Goal: Register for event/course

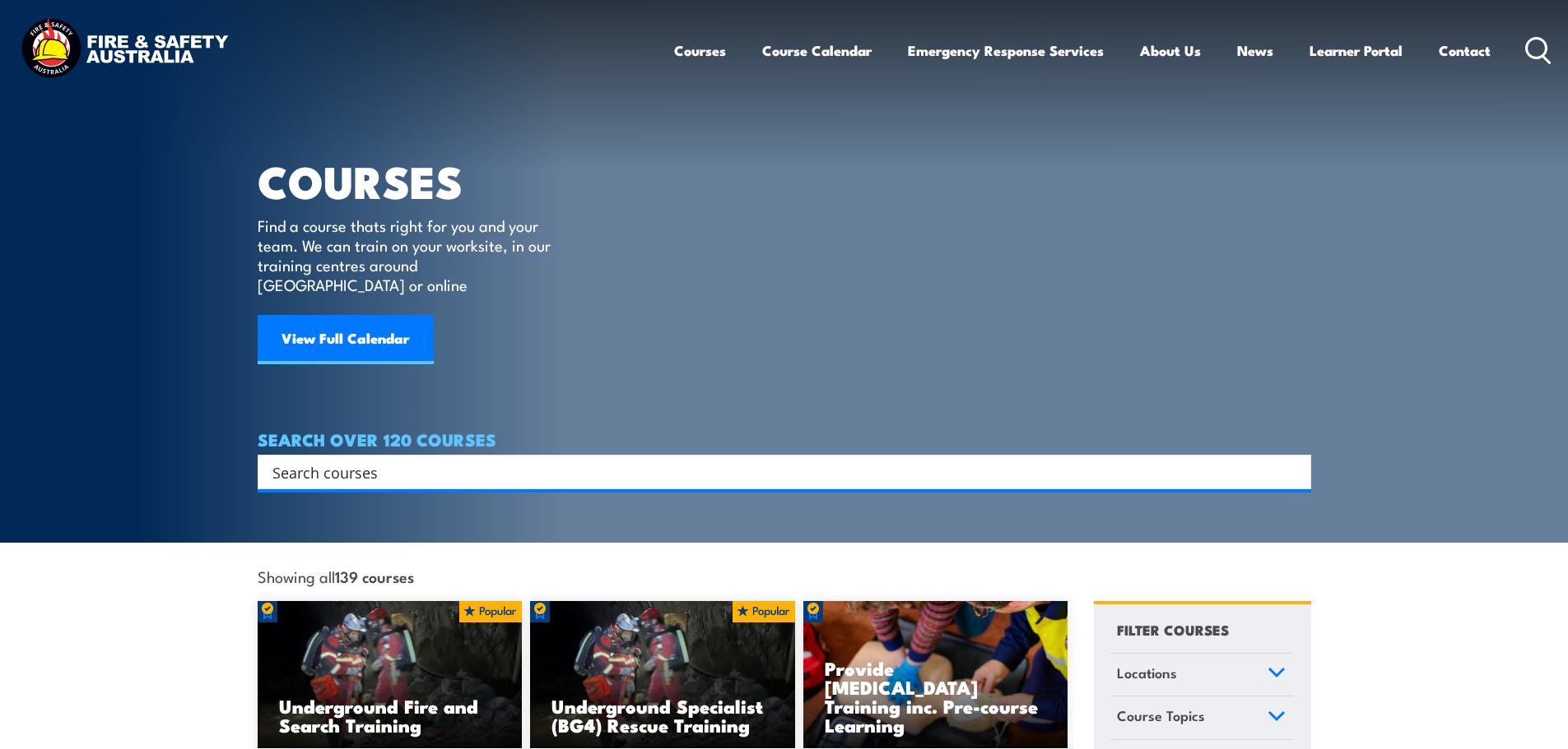
click at [359, 460] on input "Search input" at bounding box center [773, 472] width 1002 height 25
click at [326, 331] on link "View Full Calendar" at bounding box center [346, 340] width 176 height 49
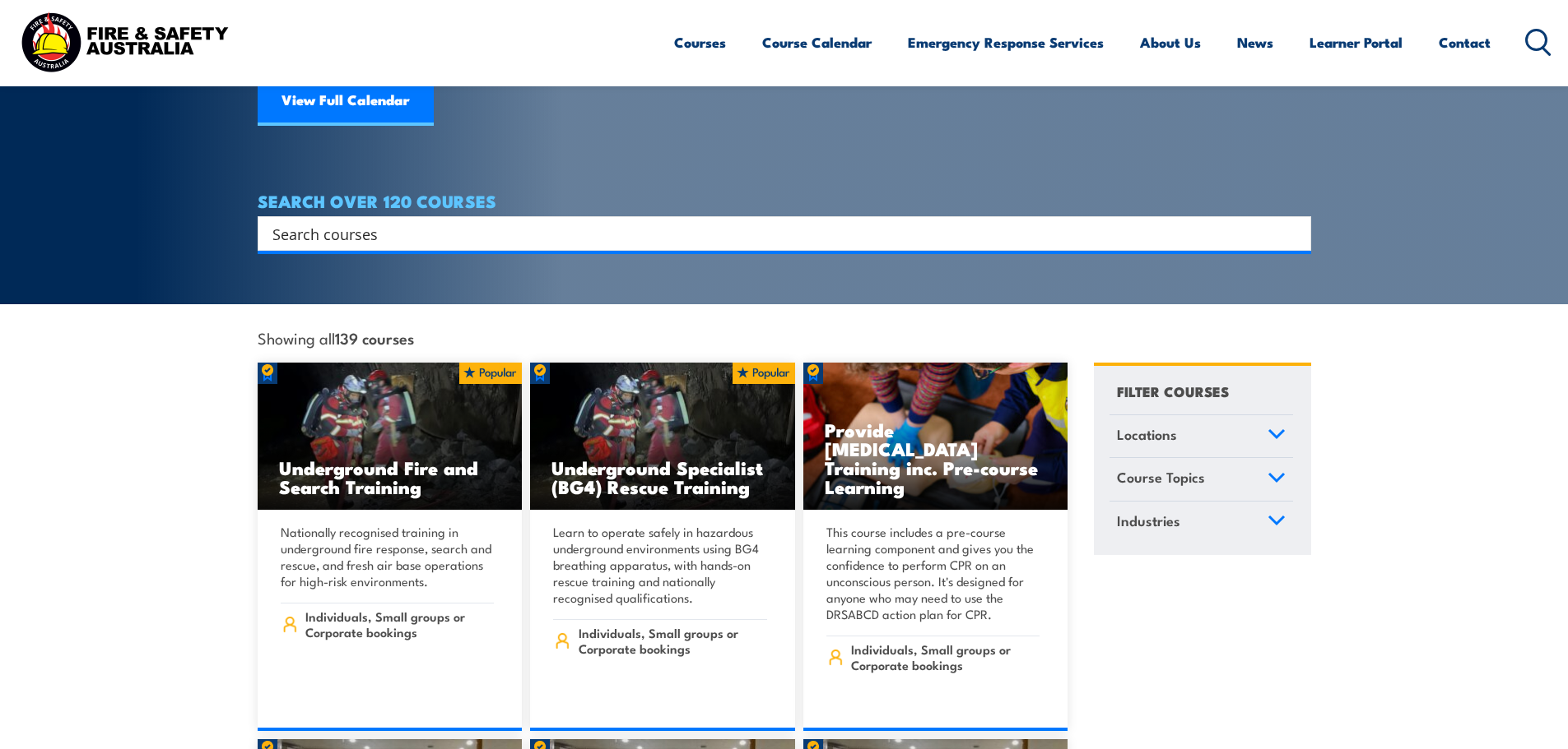
scroll to position [247, 0]
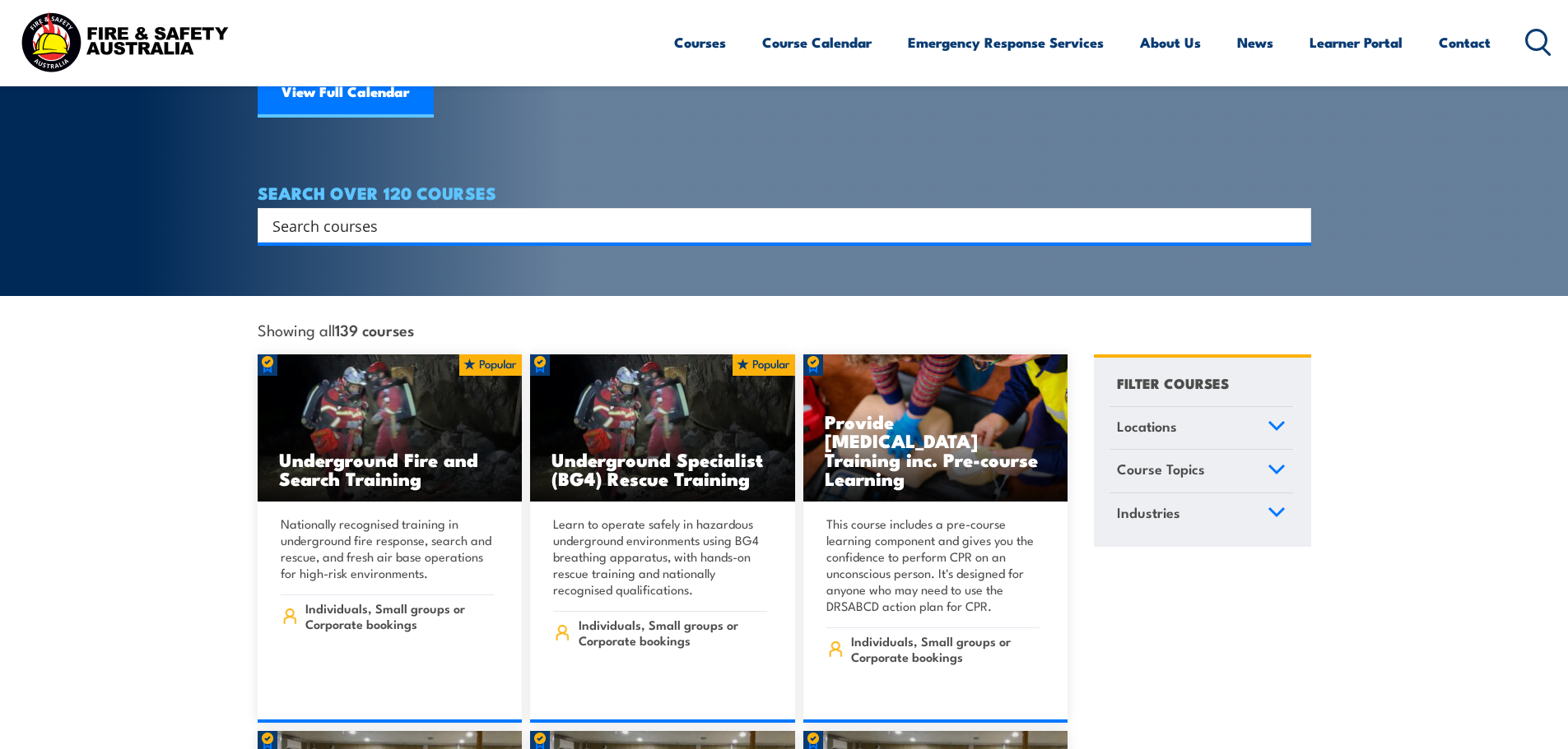
click at [1264, 407] on link "Locations" at bounding box center [1201, 429] width 184 height 43
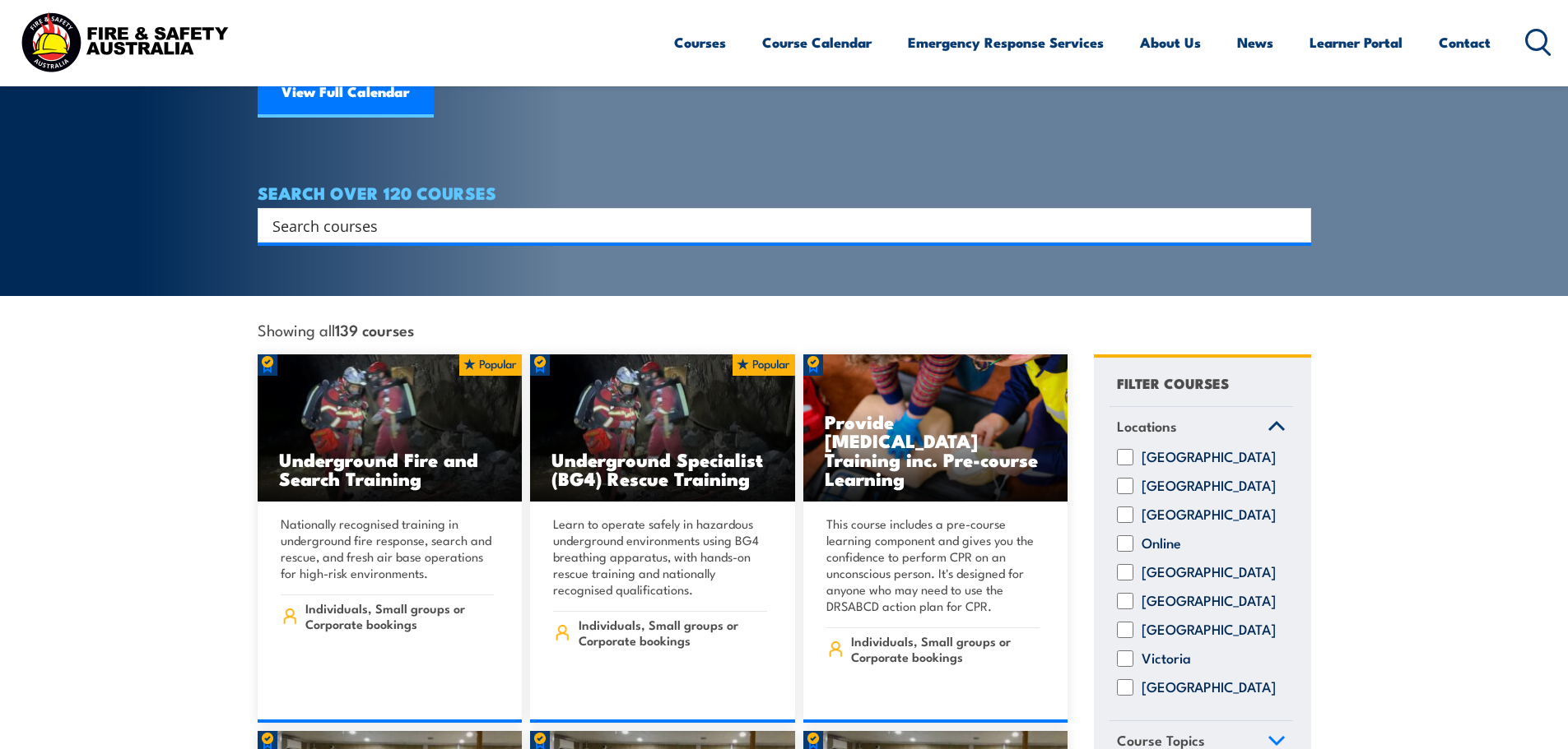
click at [1129, 627] on input "[GEOGRAPHIC_DATA]" at bounding box center [1125, 630] width 16 height 16
checkbox input "true"
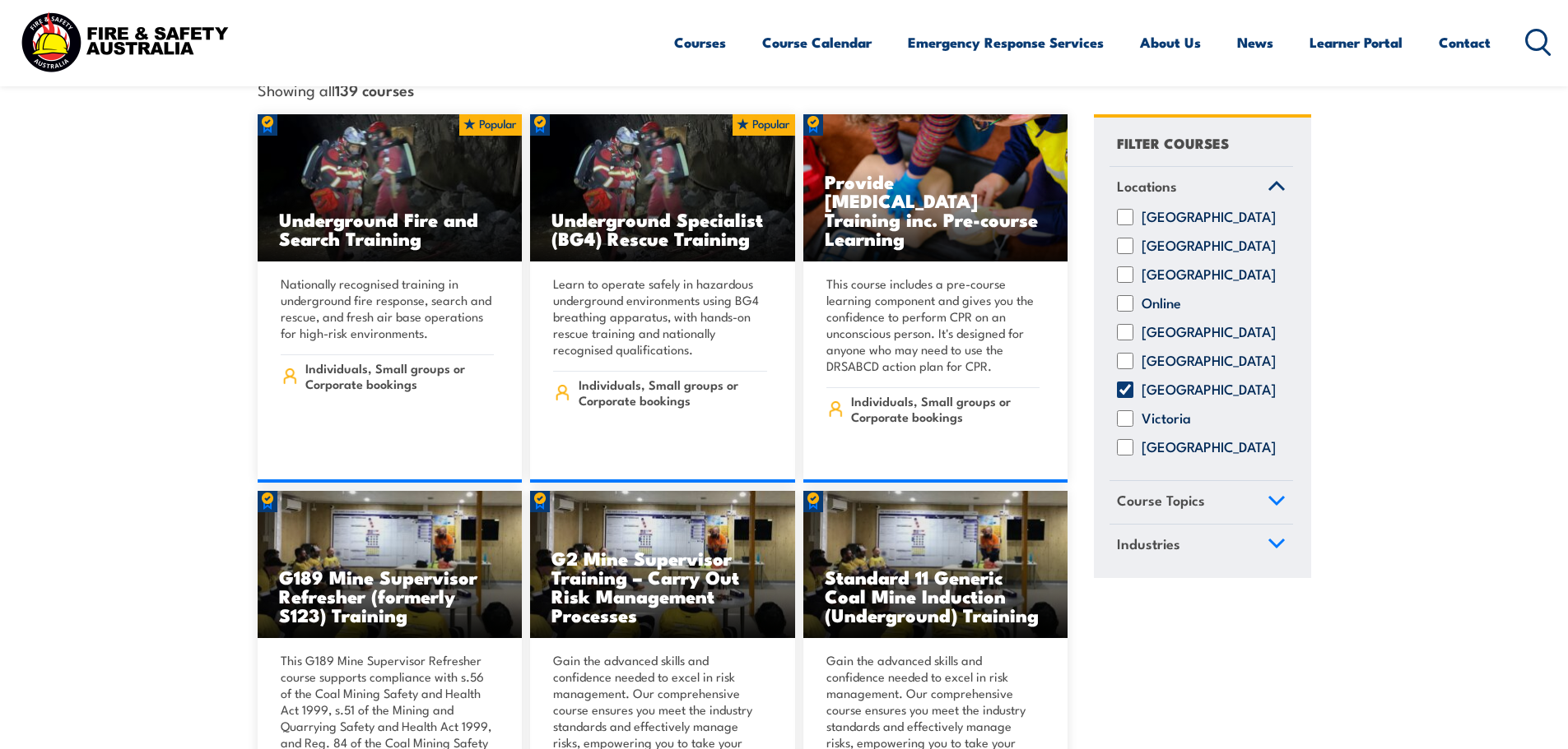
scroll to position [494, 0]
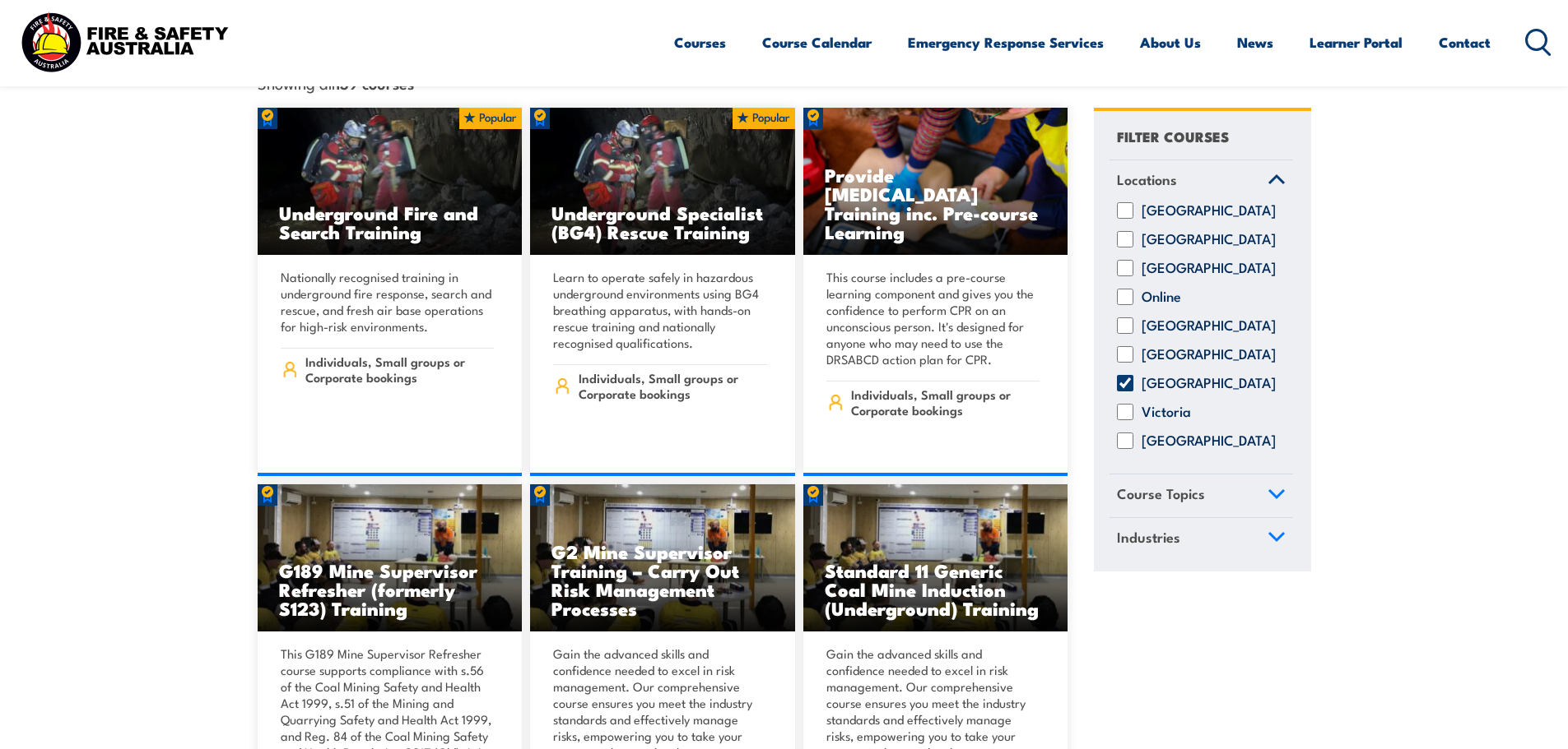
click at [1275, 489] on icon at bounding box center [1276, 495] width 18 height 12
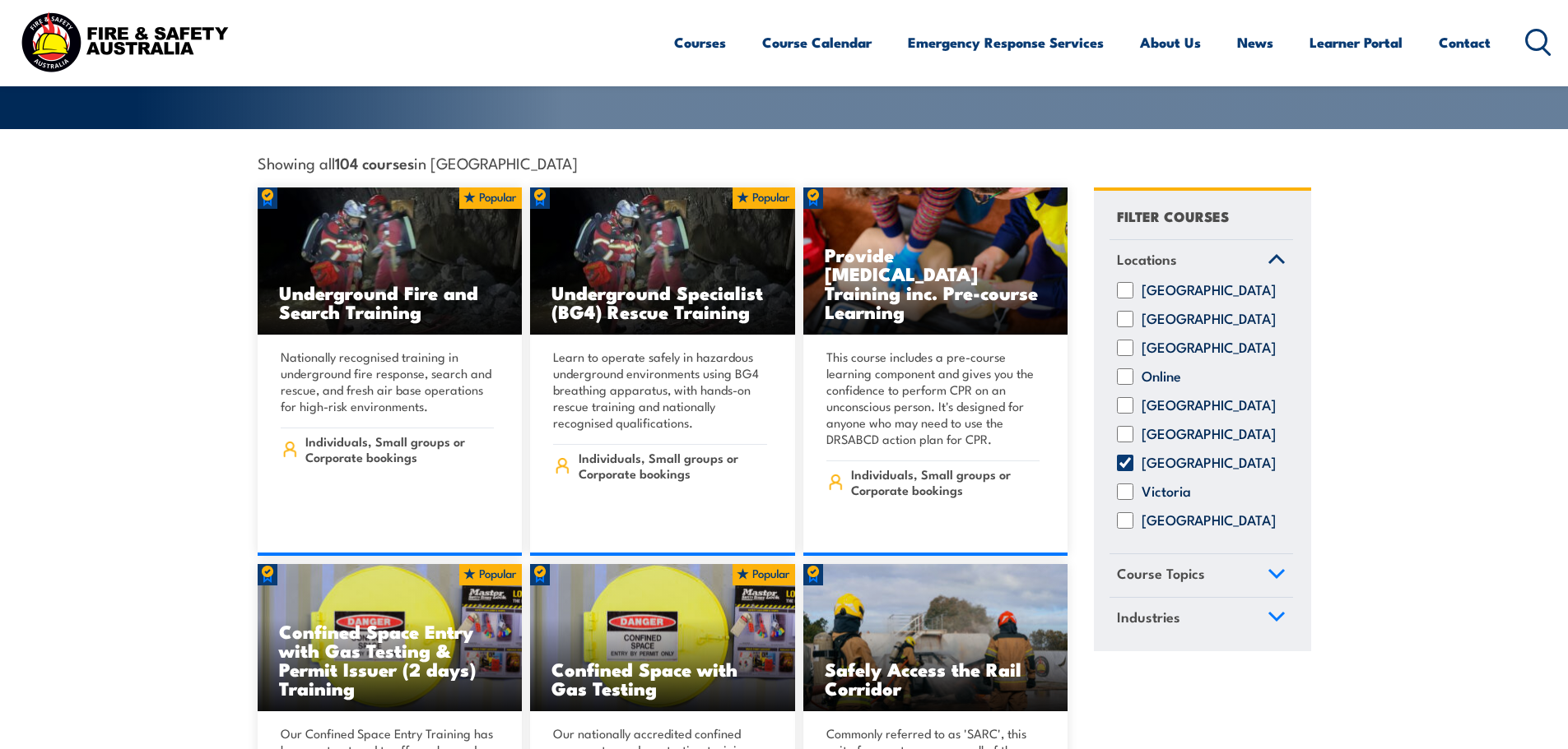
scroll to position [576, 0]
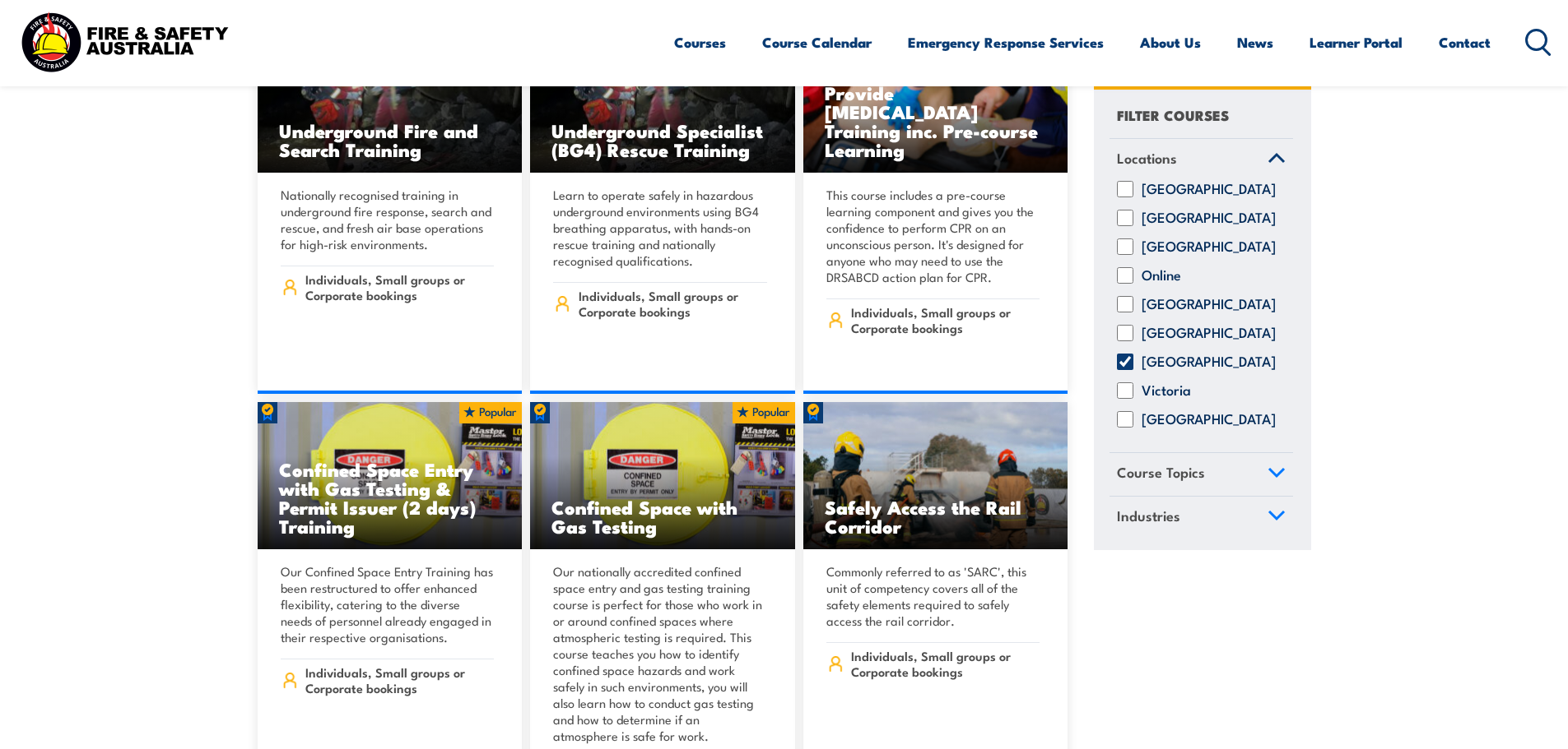
click at [1251, 484] on link "Course Topics" at bounding box center [1201, 476] width 184 height 43
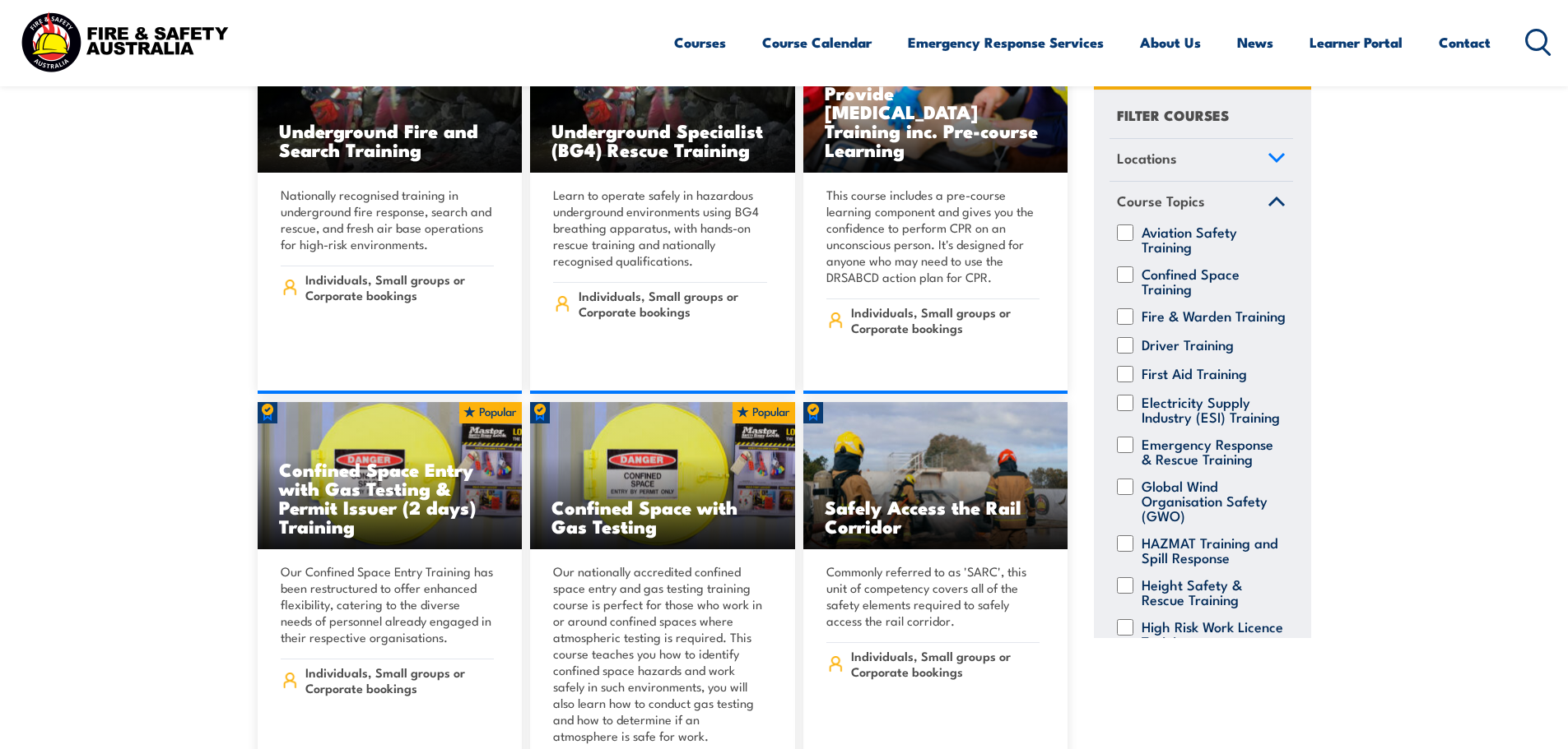
click at [1125, 315] on input "Fire & Warden Training" at bounding box center [1125, 317] width 16 height 16
checkbox input "true"
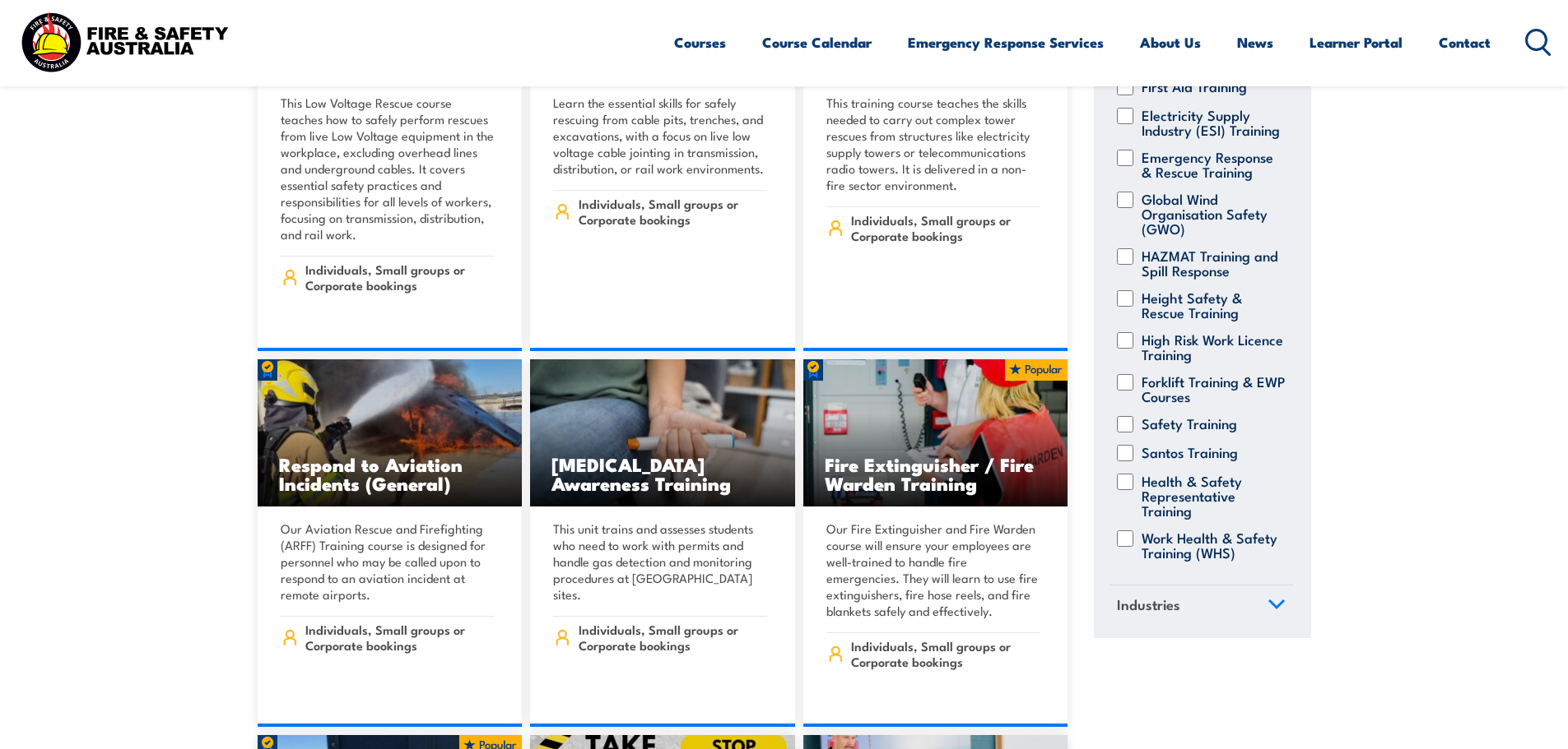
scroll to position [614, 0]
click at [1267, 607] on icon at bounding box center [1276, 605] width 18 height 12
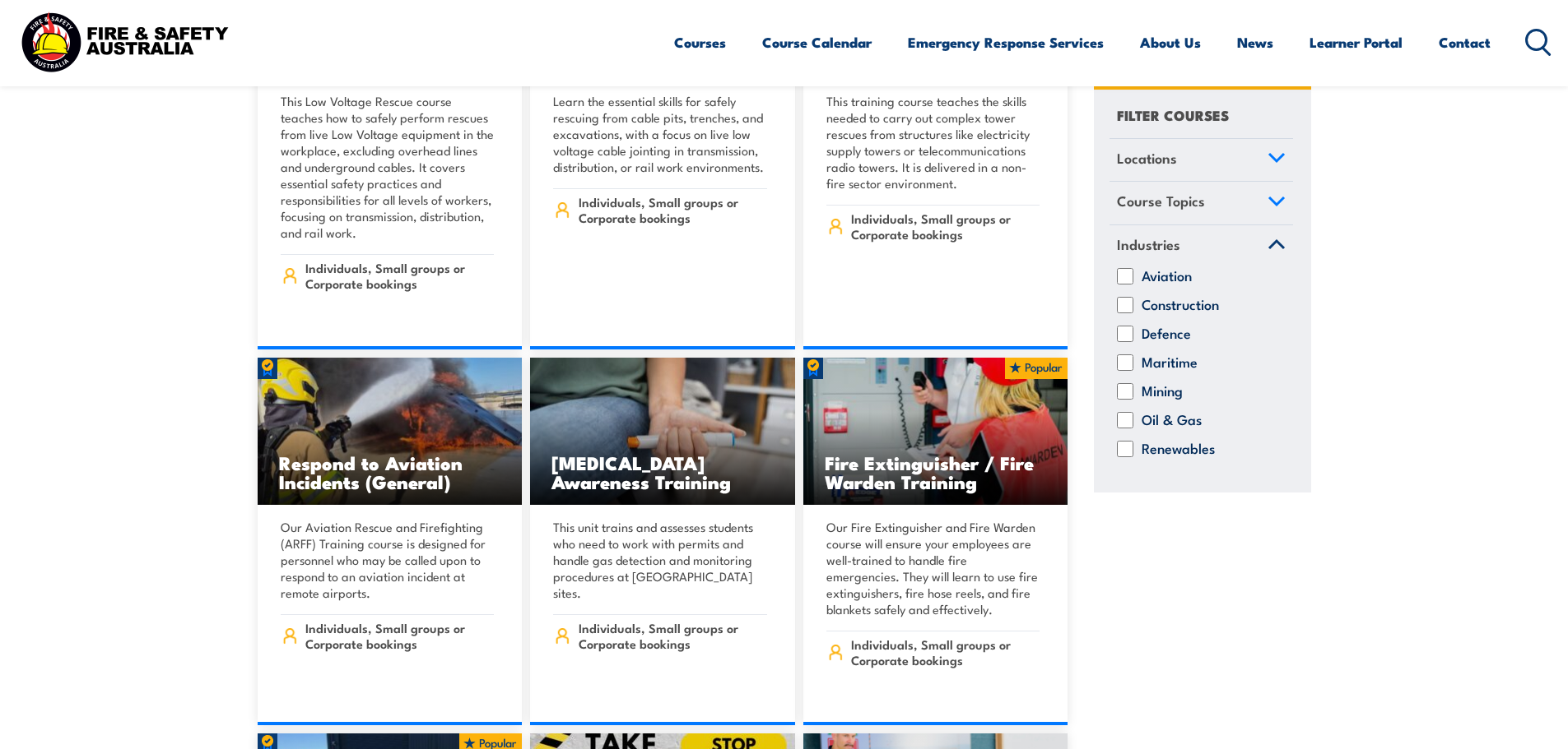
scroll to position [3125, 0]
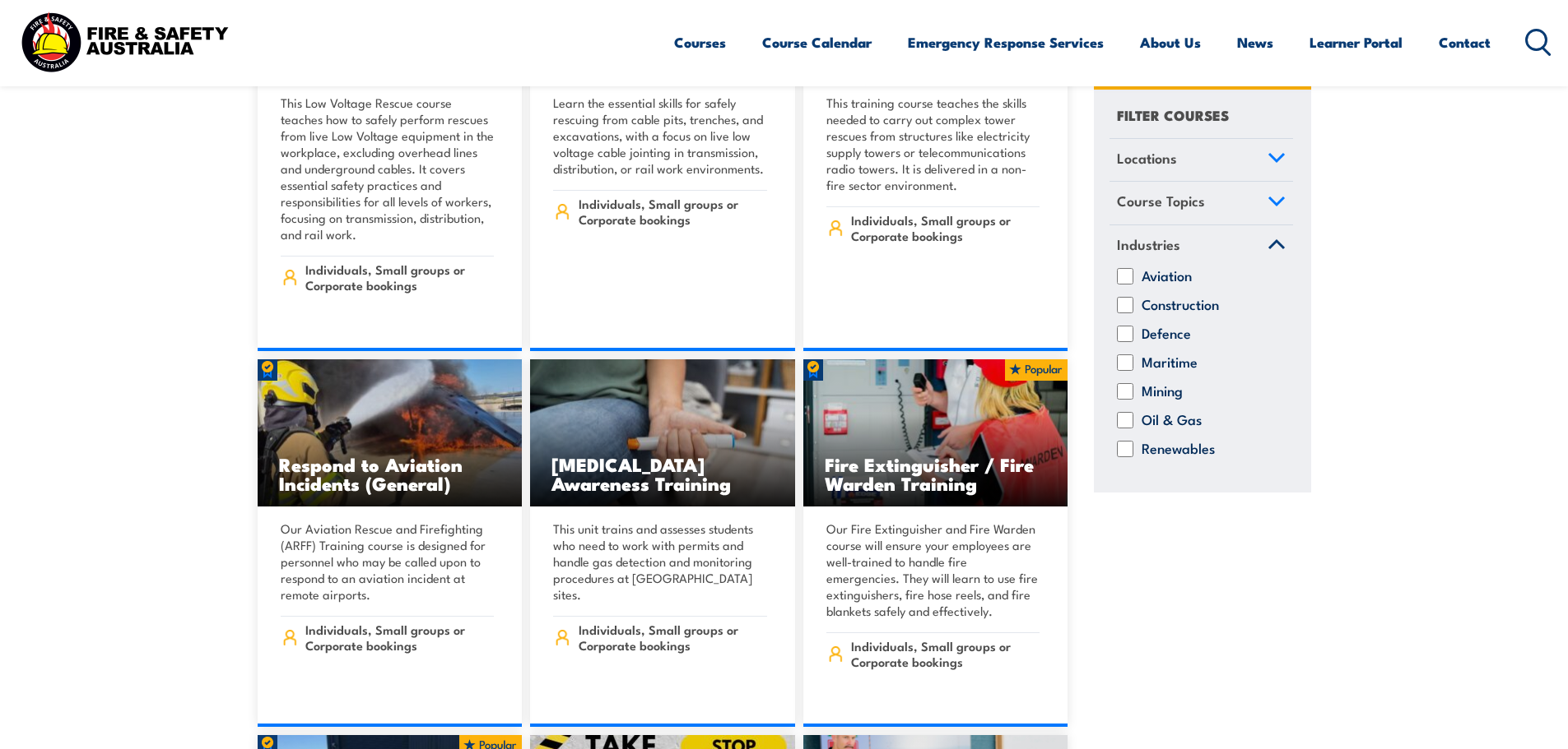
click at [1268, 249] on icon at bounding box center [1276, 245] width 18 height 12
